Goal: Task Accomplishment & Management: Manage account settings

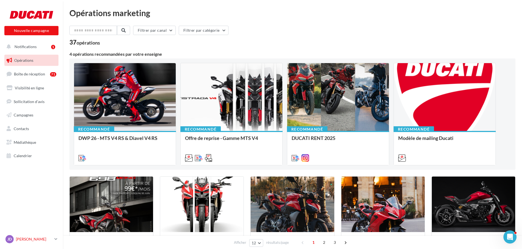
click at [51, 239] on p "[PERSON_NAME]" at bounding box center [34, 239] width 36 height 5
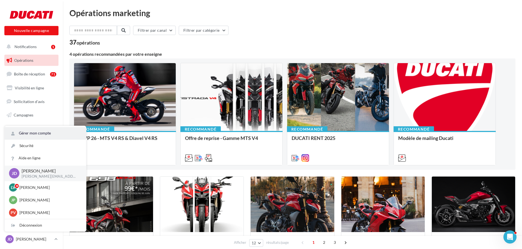
click at [46, 134] on link "Gérer mon compte" at bounding box center [45, 133] width 81 height 12
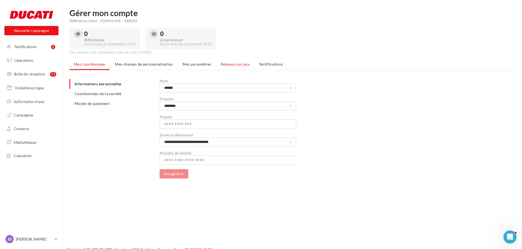
click at [231, 65] on span "Réseaux sociaux" at bounding box center [235, 64] width 29 height 5
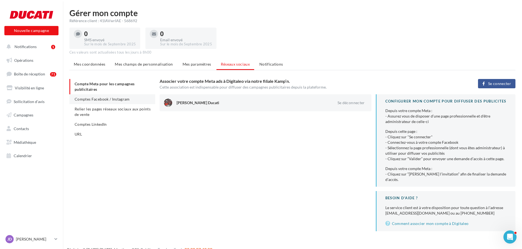
click at [92, 101] on span "Comptes Facebook / Instagram" at bounding box center [102, 99] width 55 height 5
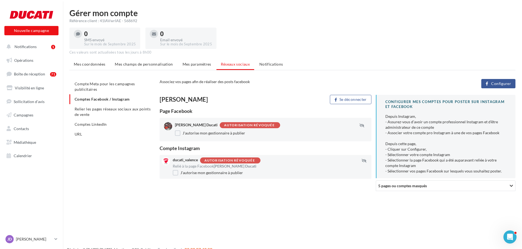
click at [500, 84] on span "Configurer" at bounding box center [501, 83] width 20 height 4
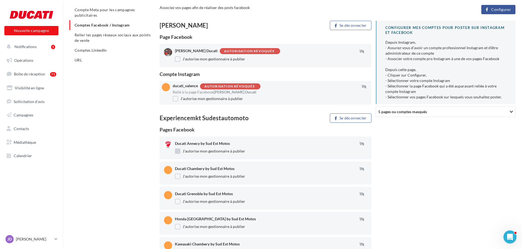
scroll to position [84, 0]
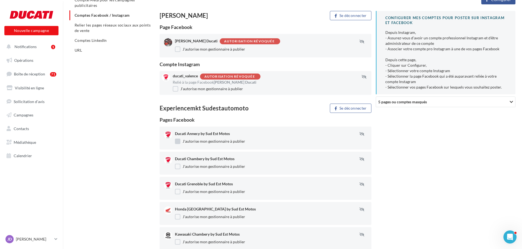
click at [179, 142] on label "J'autorise mon gestionnaire à publier" at bounding box center [210, 141] width 70 height 5
click at [176, 166] on label "J'autorise mon gestionnaire à publier" at bounding box center [210, 166] width 70 height 5
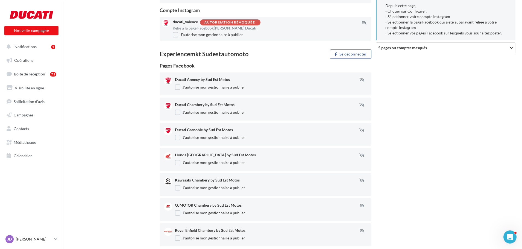
scroll to position [139, 0]
click at [182, 135] on label "J'autorise mon gestionnaire à publier" at bounding box center [210, 136] width 70 height 5
click at [180, 164] on label "J'autorise mon gestionnaire à publier" at bounding box center [210, 161] width 70 height 5
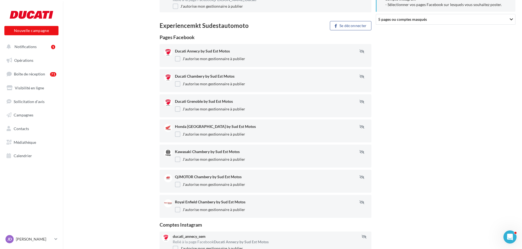
scroll to position [193, 0]
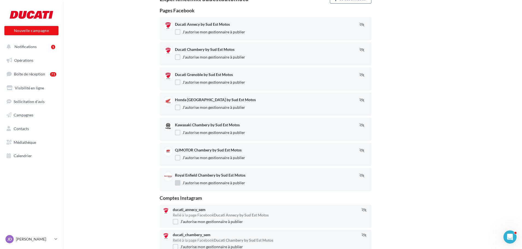
drag, startPoint x: 177, startPoint y: 184, endPoint x: 178, endPoint y: 163, distance: 20.8
click at [177, 184] on label "J'autorise mon gestionnaire à publier" at bounding box center [210, 182] width 70 height 5
click at [178, 160] on label "J'autorise mon gestionnaire à publier" at bounding box center [210, 157] width 70 height 5
click at [177, 134] on label "J'autorise mon gestionnaire à publier" at bounding box center [210, 132] width 70 height 5
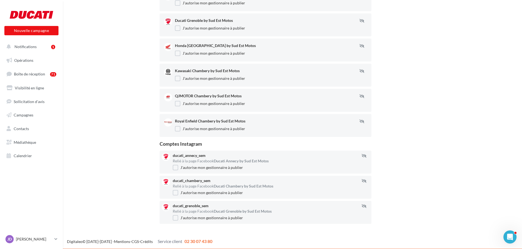
scroll to position [248, 0]
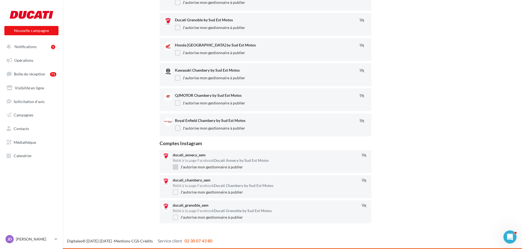
click at [176, 168] on label "J'autorise mon gestionnaire à publier" at bounding box center [208, 166] width 70 height 5
click at [176, 191] on label "J'autorise mon gestionnaire à publier" at bounding box center [208, 192] width 70 height 5
click at [176, 216] on label "J'autorise mon gestionnaire à publier" at bounding box center [208, 217] width 70 height 5
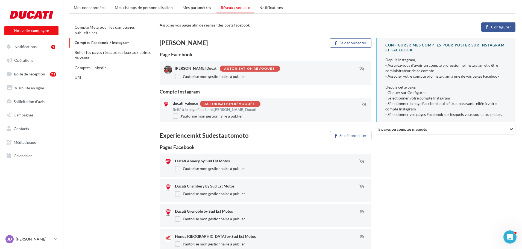
scroll to position [0, 0]
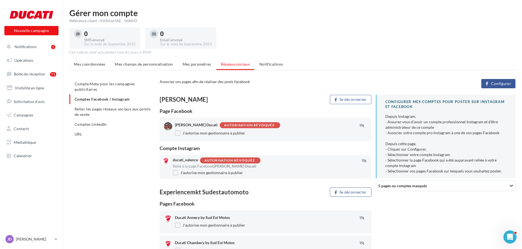
click at [491, 83] on button "Configurer" at bounding box center [499, 83] width 34 height 9
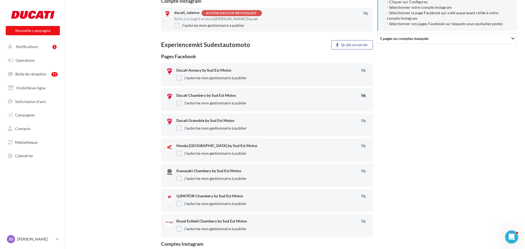
scroll to position [139, 0]
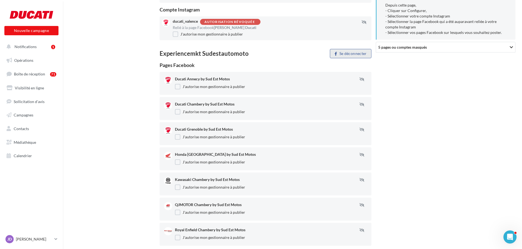
click at [363, 54] on button "Se déconnecter" at bounding box center [350, 53] width 41 height 9
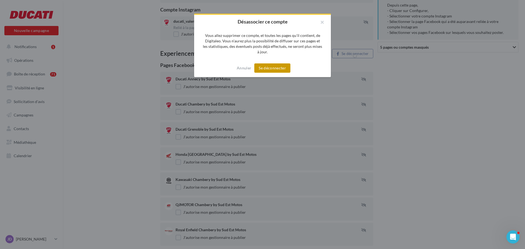
click at [265, 69] on button "Se déconnecter" at bounding box center [272, 67] width 36 height 9
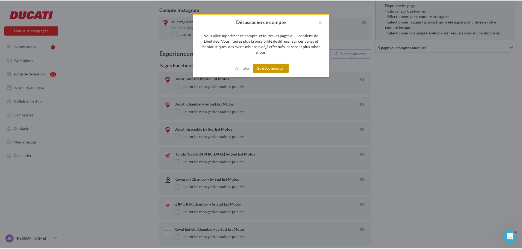
scroll to position [9, 0]
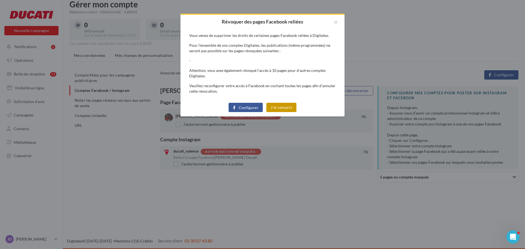
click at [293, 109] on button "J'ai compris" at bounding box center [281, 107] width 30 height 9
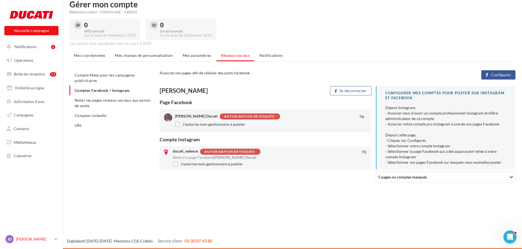
click at [55, 241] on icon at bounding box center [55, 239] width 3 height 5
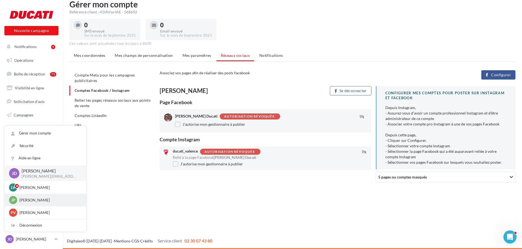
click at [40, 199] on p "[PERSON_NAME]" at bounding box center [49, 199] width 60 height 5
